Goal: Information Seeking & Learning: Learn about a topic

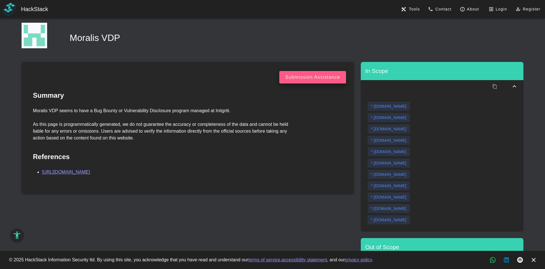
click at [374, 117] on div "*.[DOMAIN_NAME]" at bounding box center [388, 118] width 35 height 6
drag, startPoint x: 410, startPoint y: 130, endPoint x: 375, endPoint y: 129, distance: 34.6
click at [375, 129] on span "*.[DOMAIN_NAME]" at bounding box center [388, 128] width 42 height 9
drag, startPoint x: 373, startPoint y: 186, endPoint x: 404, endPoint y: 182, distance: 31.2
click at [404, 186] on div "*.[DOMAIN_NAME]" at bounding box center [388, 186] width 35 height 6
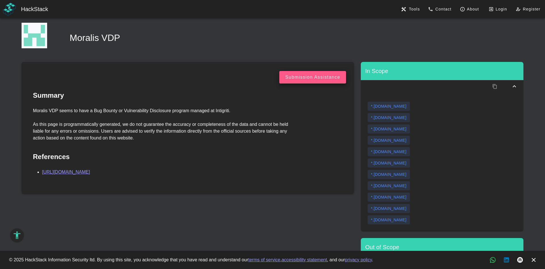
copy div "[DOMAIN_NAME]"
drag, startPoint x: 374, startPoint y: 197, endPoint x: 411, endPoint y: 200, distance: 37.3
click at [410, 200] on span "*.[DOMAIN_NAME]" at bounding box center [388, 196] width 42 height 9
copy div "[DOMAIN_NAME]"
drag, startPoint x: 407, startPoint y: 209, endPoint x: 375, endPoint y: 207, distance: 31.5
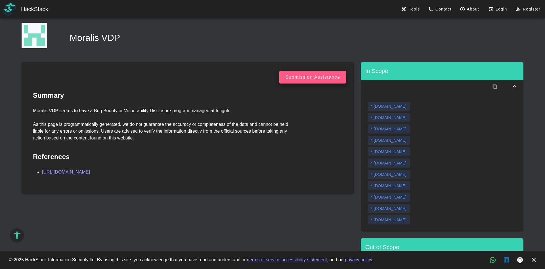
click at [375, 207] on span "*.[DOMAIN_NAME]" at bounding box center [388, 208] width 42 height 9
drag, startPoint x: 403, startPoint y: 220, endPoint x: 374, endPoint y: 220, distance: 29.2
click at [374, 220] on span "*.[DOMAIN_NAME]" at bounding box center [388, 219] width 42 height 9
click at [435, 131] on div "*.[DOMAIN_NAME]" at bounding box center [441, 128] width 149 height 9
